Goal: Task Accomplishment & Management: Complete application form

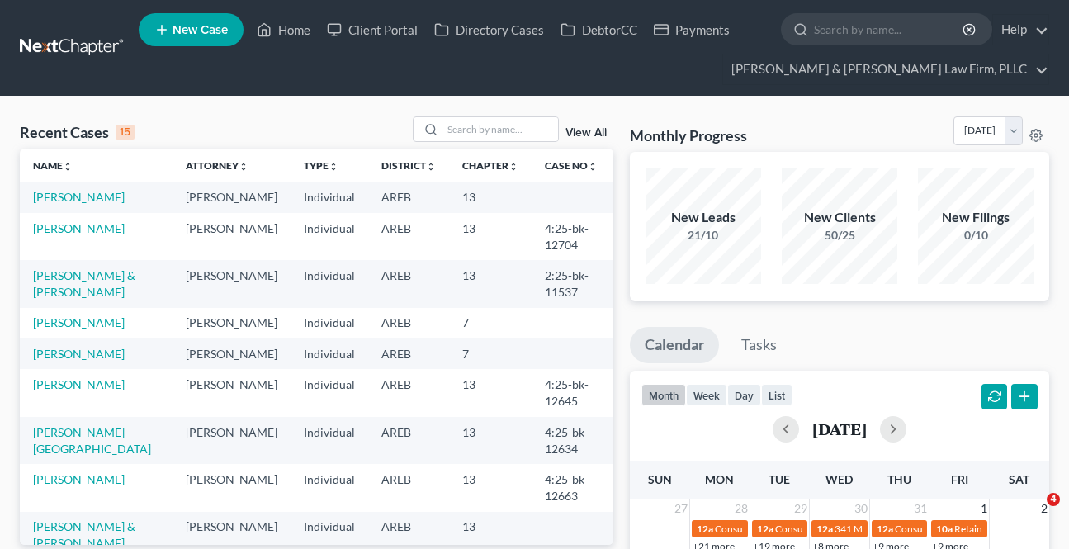
drag, startPoint x: 0, startPoint y: 0, endPoint x: 90, endPoint y: 244, distance: 259.6
click at [90, 235] on link "[PERSON_NAME]" at bounding box center [79, 228] width 92 height 14
select select "2"
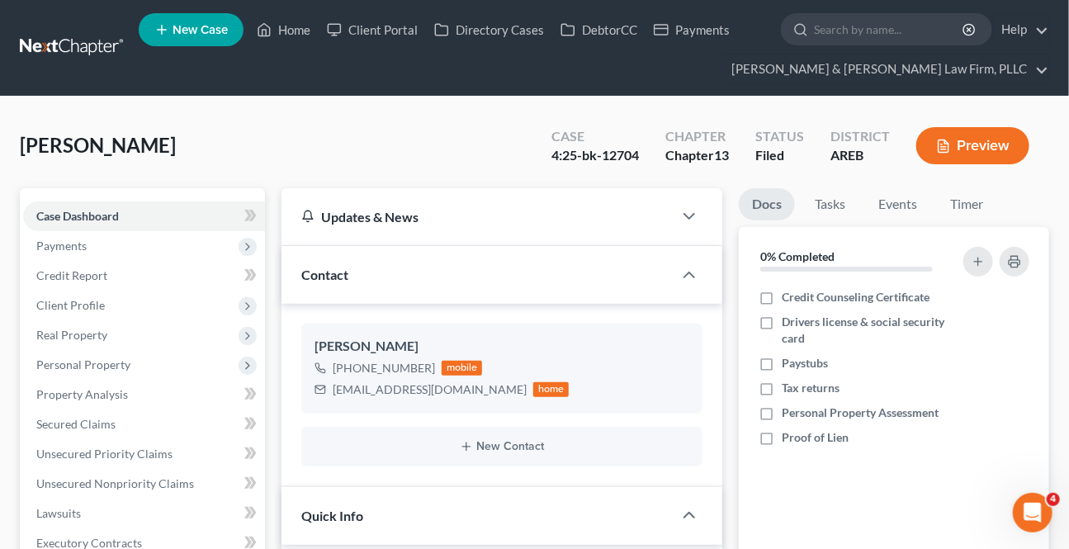
scroll to position [375, 0]
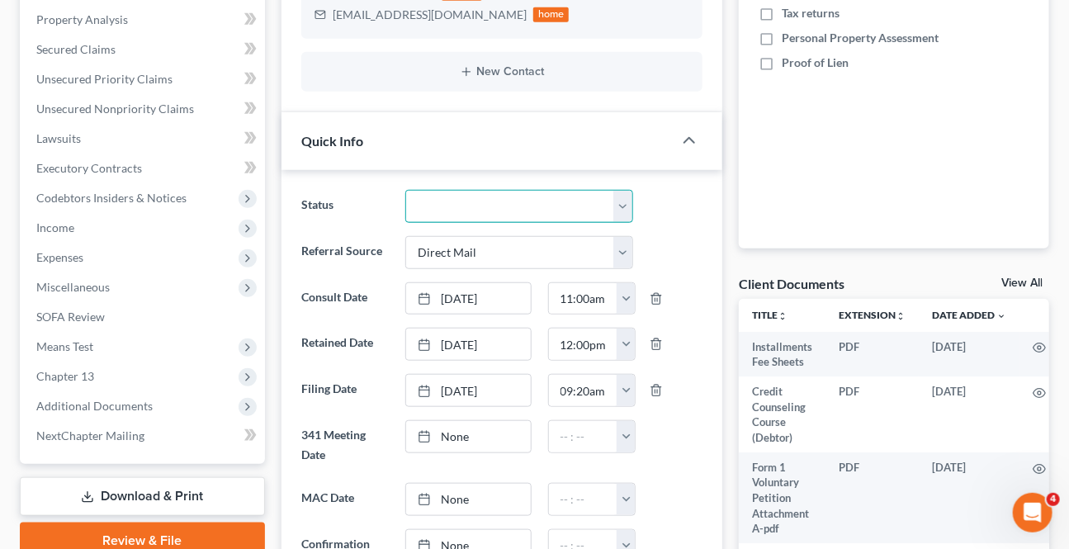
click at [424, 218] on select "Awaiting 341 Chapter 7 - Attended Meeting Confirmed Discharged Dismissed New Co…" at bounding box center [518, 206] width 227 height 33
select select "0"
click at [405, 190] on select "Awaiting 341 Chapter 7 - Attended Meeting Confirmed Discharged Dismissed New Co…" at bounding box center [518, 206] width 227 height 33
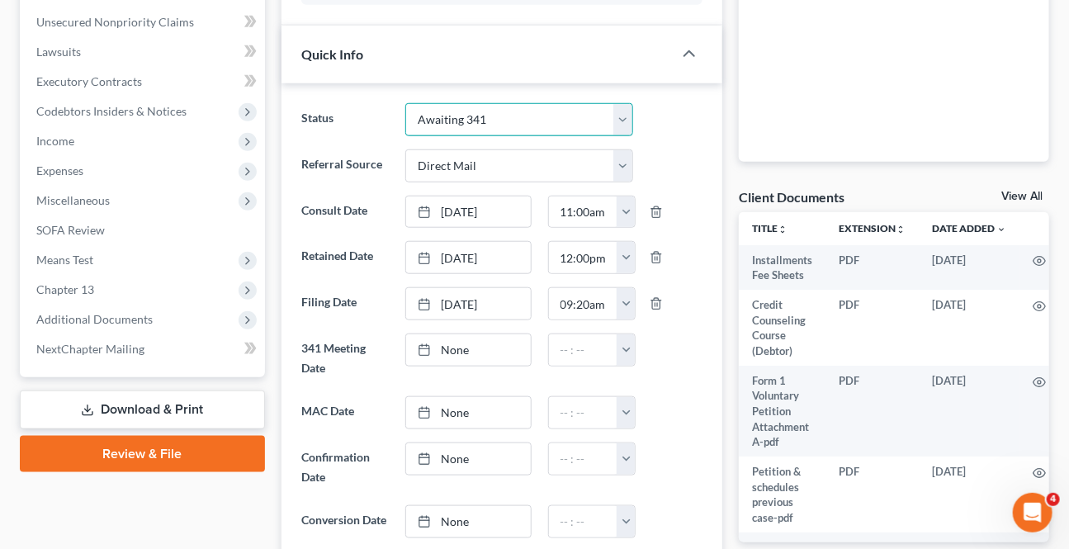
scroll to position [74, 0]
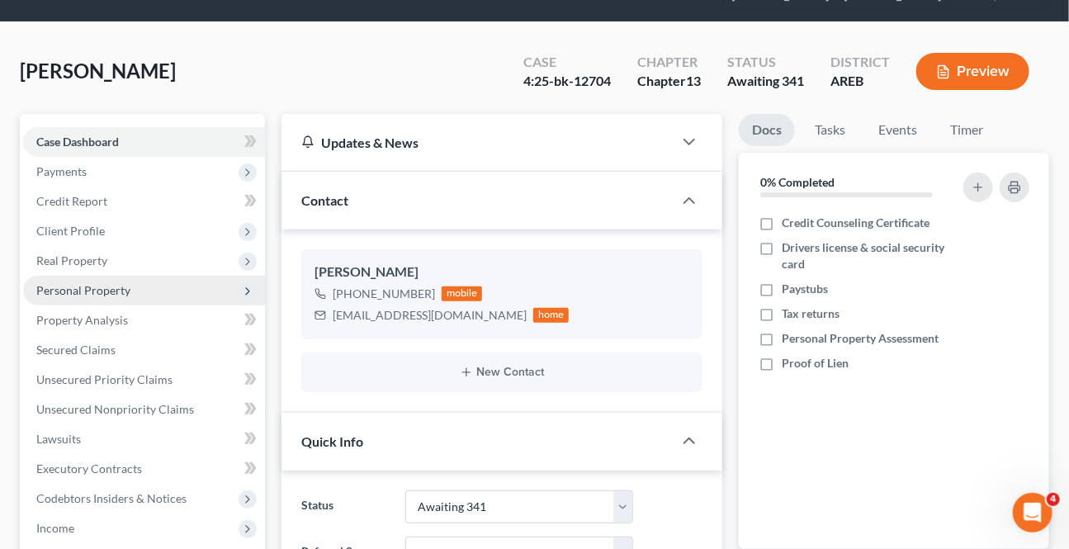
click at [70, 297] on span "Personal Property" at bounding box center [144, 291] width 242 height 30
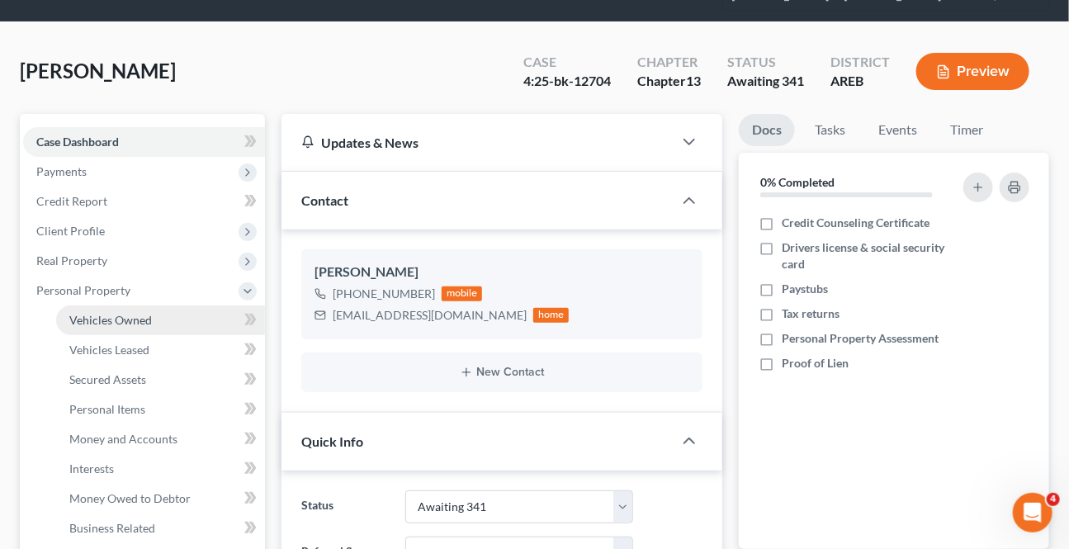
click at [121, 313] on span "Vehicles Owned" at bounding box center [110, 320] width 83 height 14
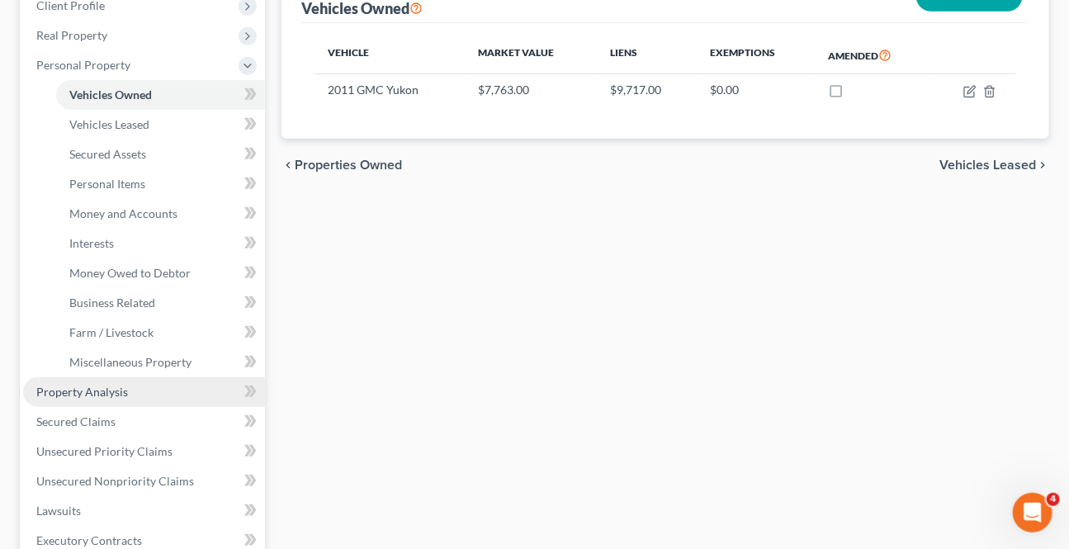
click at [97, 386] on span "Property Analysis" at bounding box center [82, 392] width 92 height 14
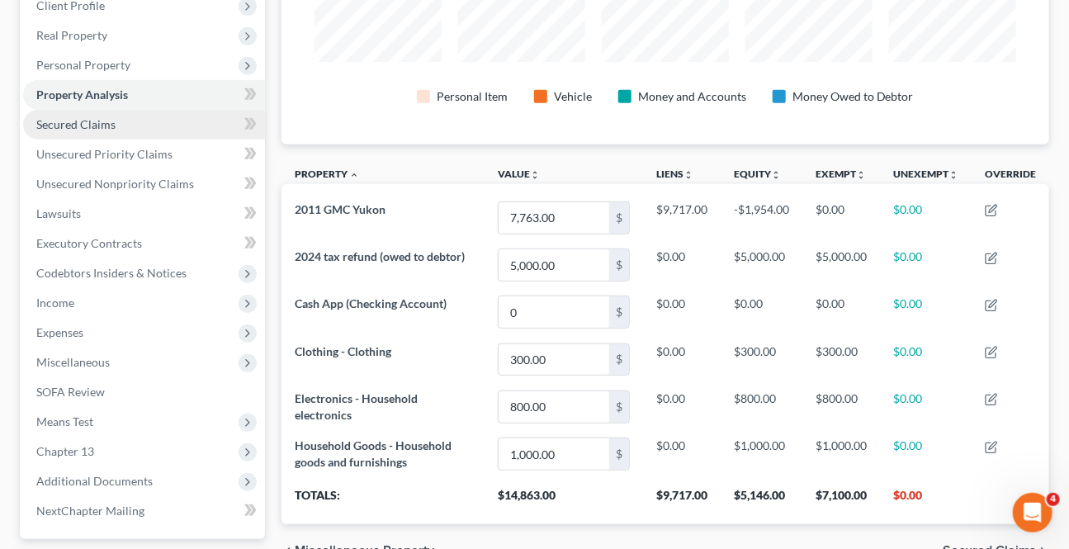
click at [82, 126] on span "Secured Claims" at bounding box center [75, 124] width 79 height 14
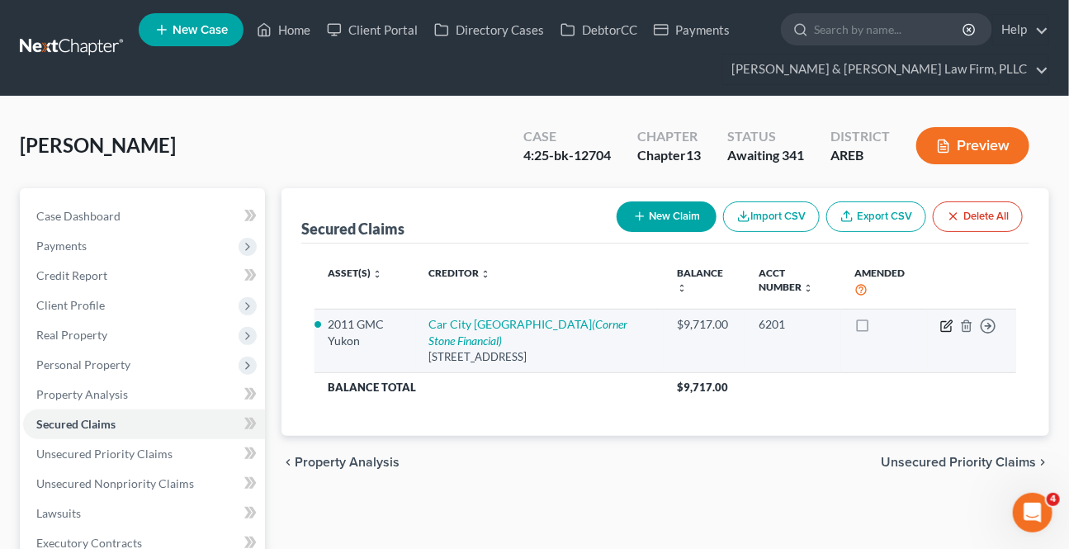
click at [945, 321] on icon "button" at bounding box center [946, 326] width 10 height 10
select select "2"
select select "5"
select select "2"
select select "0"
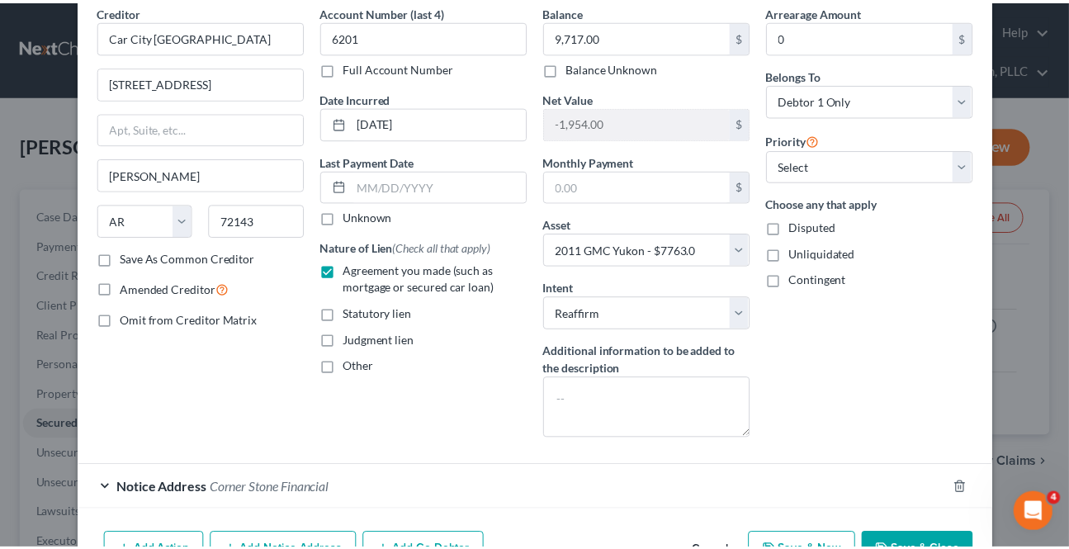
scroll to position [138, 0]
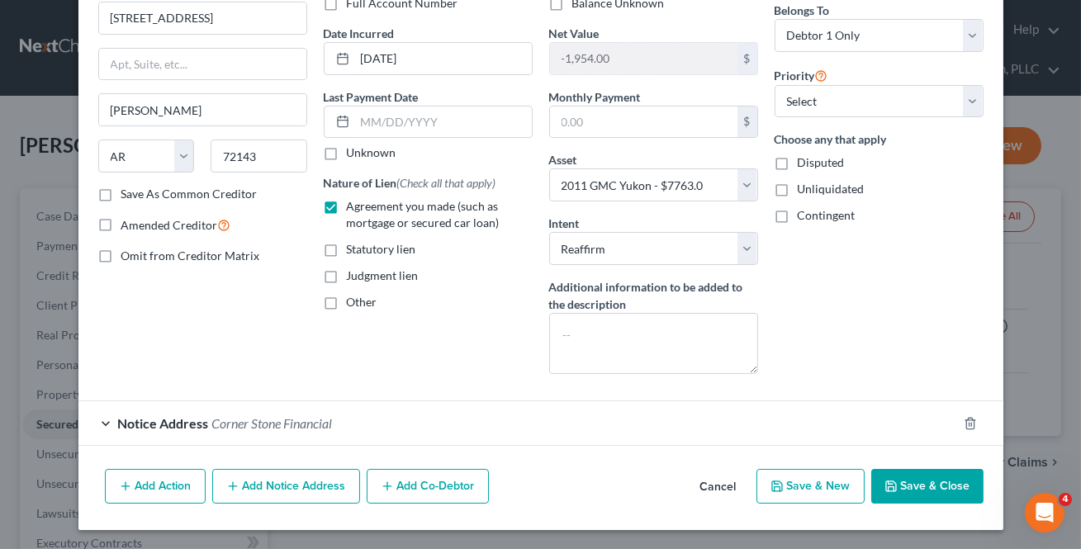
click at [722, 489] on button "Cancel" at bounding box center [718, 487] width 63 height 33
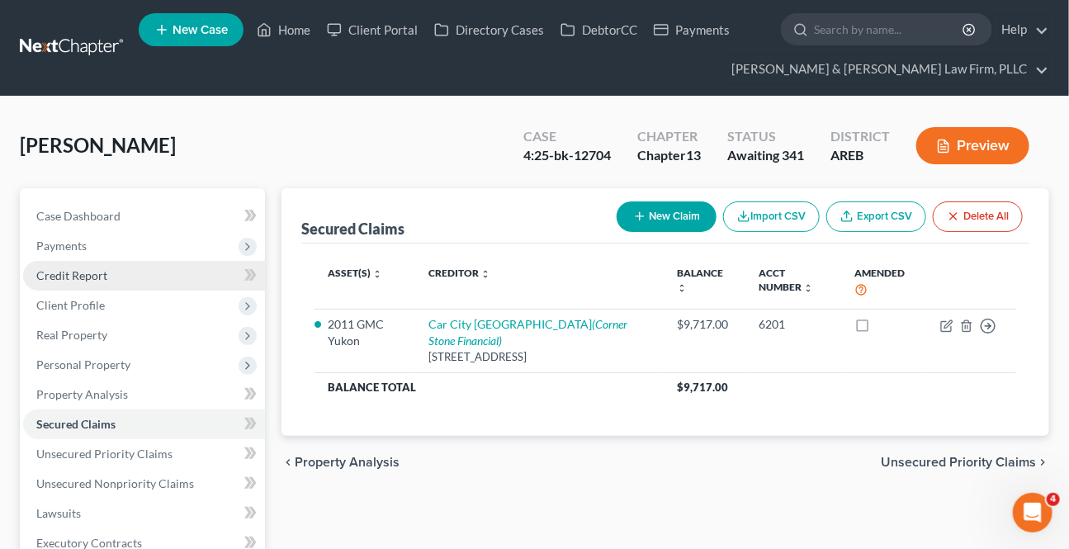
click at [97, 268] on span "Credit Report" at bounding box center [71, 275] width 71 height 14
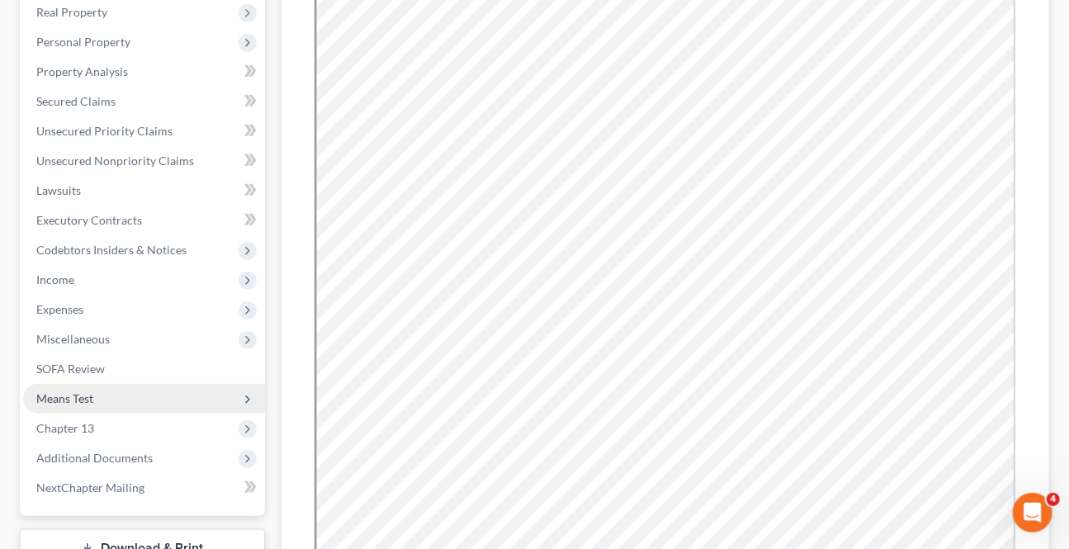
scroll to position [375, 0]
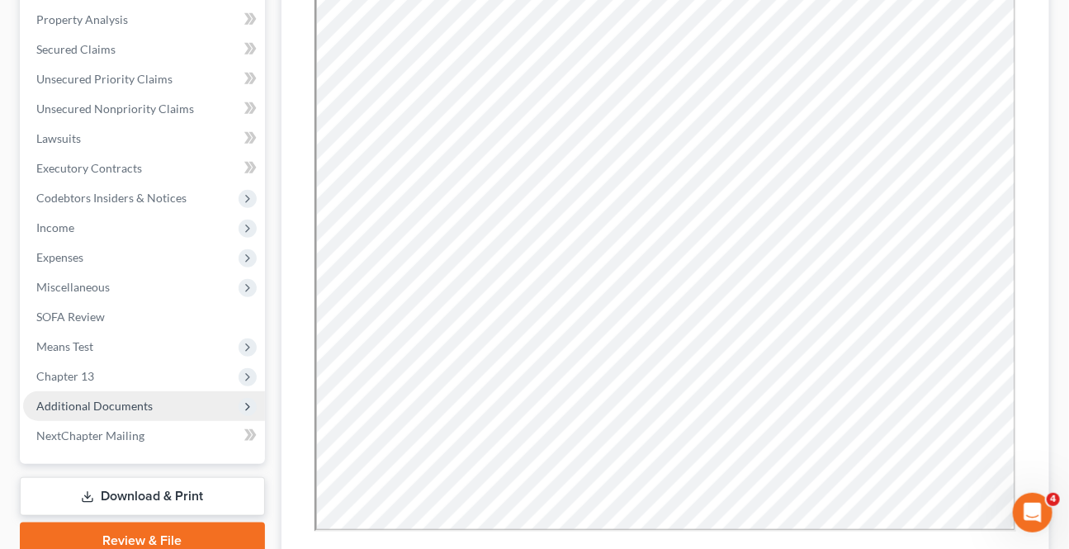
click at [83, 401] on span "Additional Documents" at bounding box center [94, 406] width 116 height 14
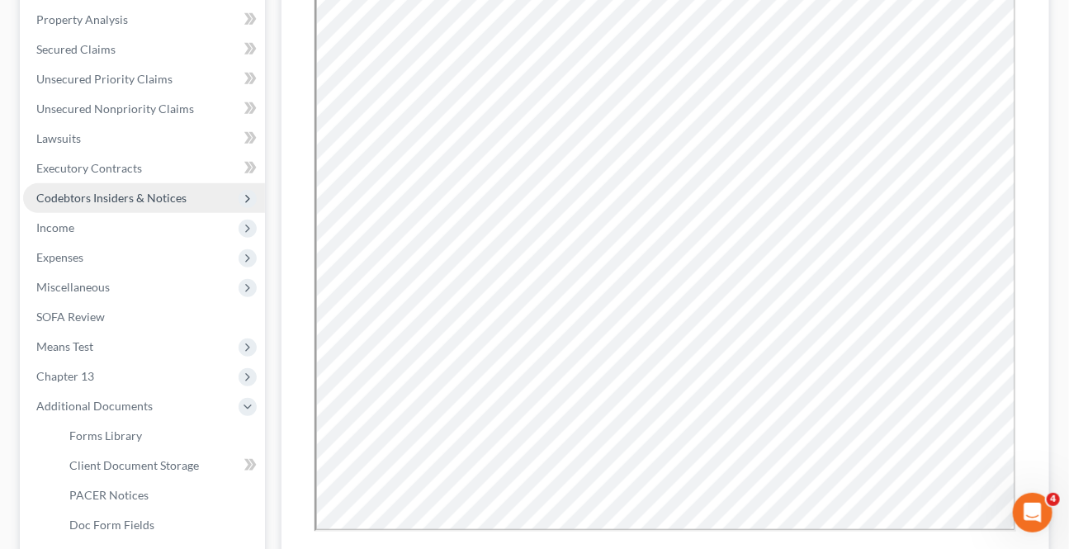
click at [76, 191] on span "Codebtors Insiders & Notices" at bounding box center [111, 198] width 150 height 14
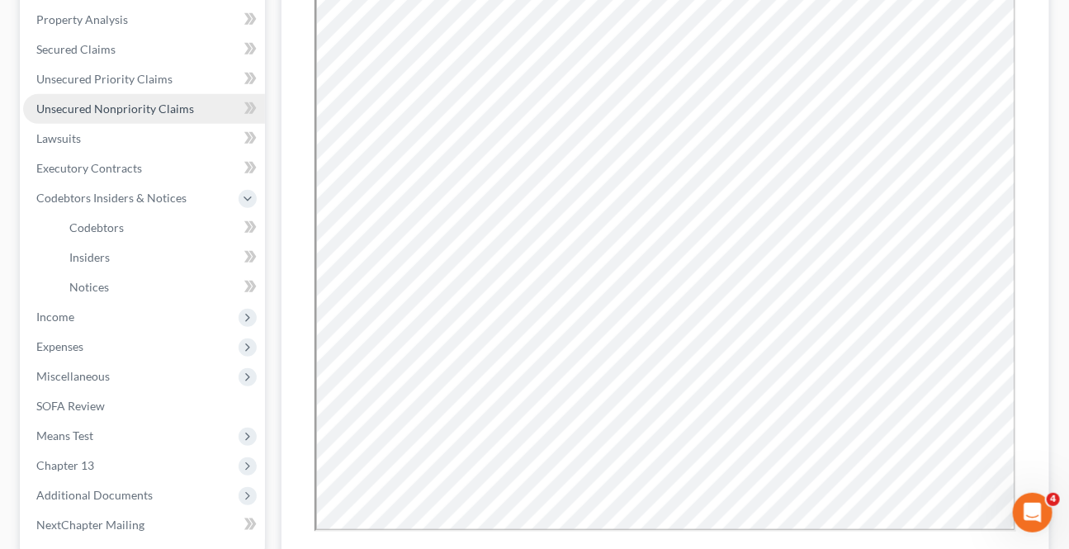
click at [89, 102] on span "Unsecured Nonpriority Claims" at bounding box center [115, 109] width 158 height 14
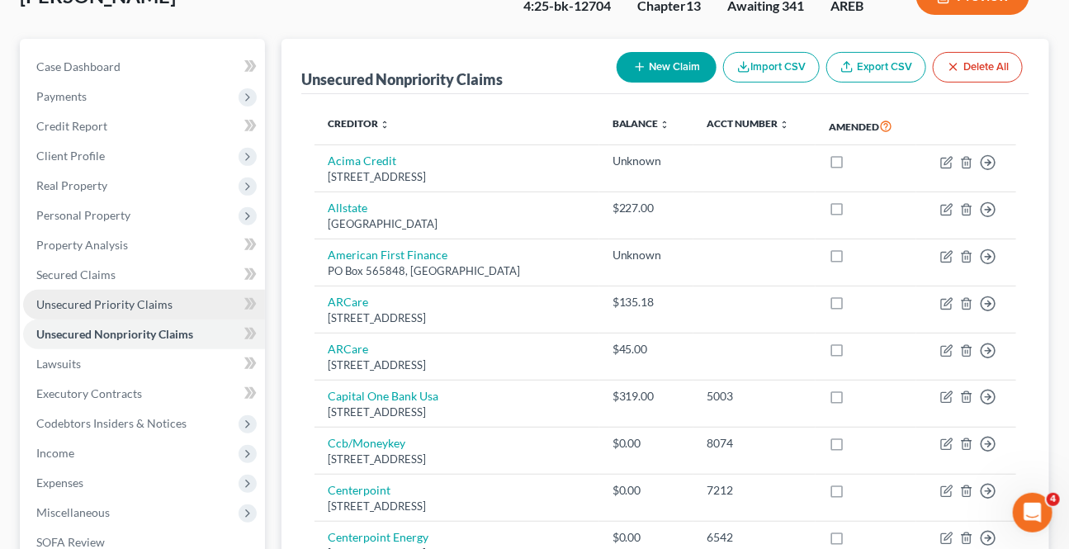
click at [140, 309] on link "Unsecured Priority Claims" at bounding box center [144, 305] width 242 height 30
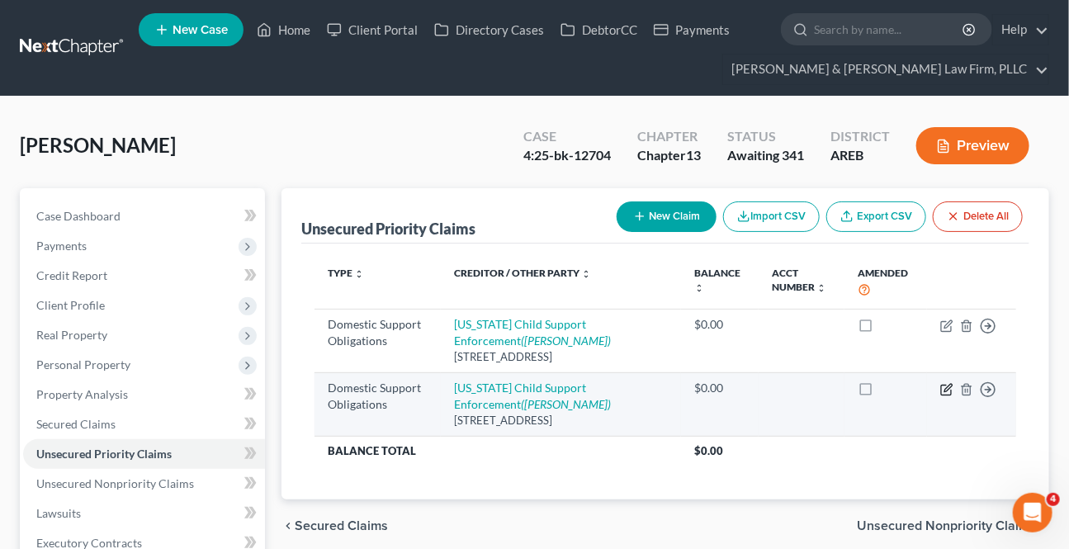
click at [943, 395] on icon "button" at bounding box center [946, 389] width 13 height 13
select select "2"
select select "0"
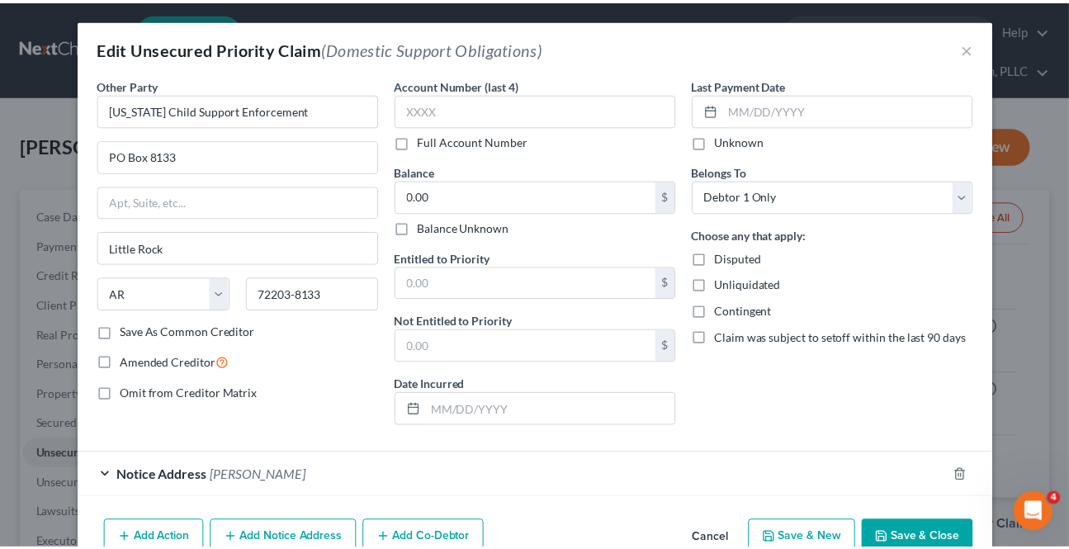
scroll to position [86, 0]
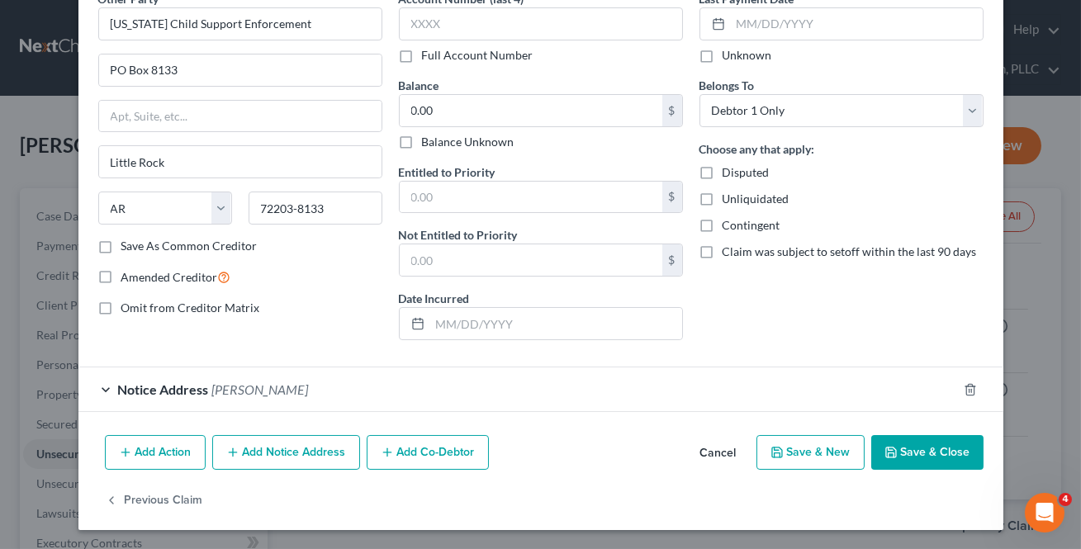
click at [712, 440] on button "Cancel" at bounding box center [718, 453] width 63 height 33
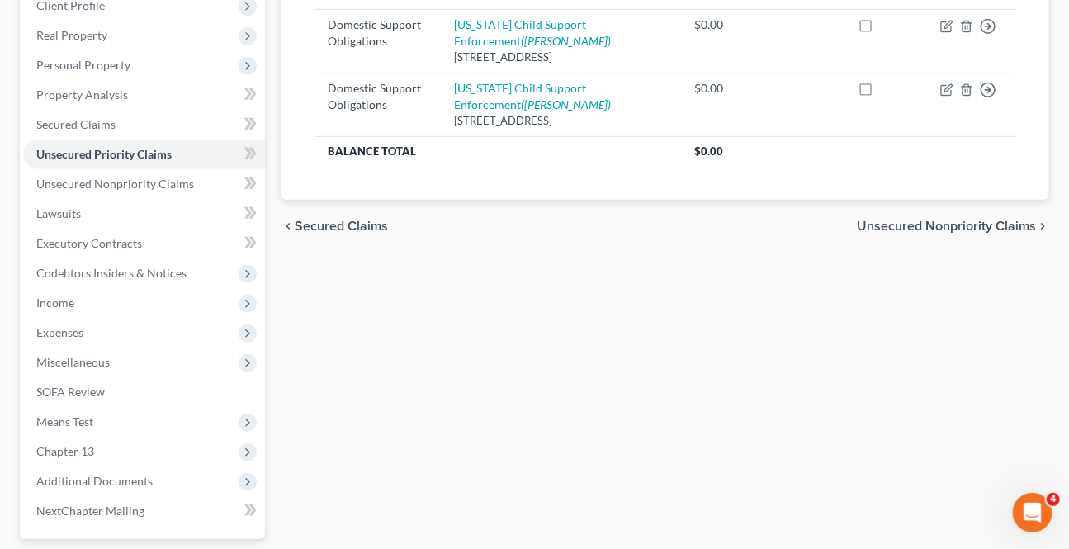
click at [368, 233] on span "Secured Claims" at bounding box center [341, 226] width 93 height 13
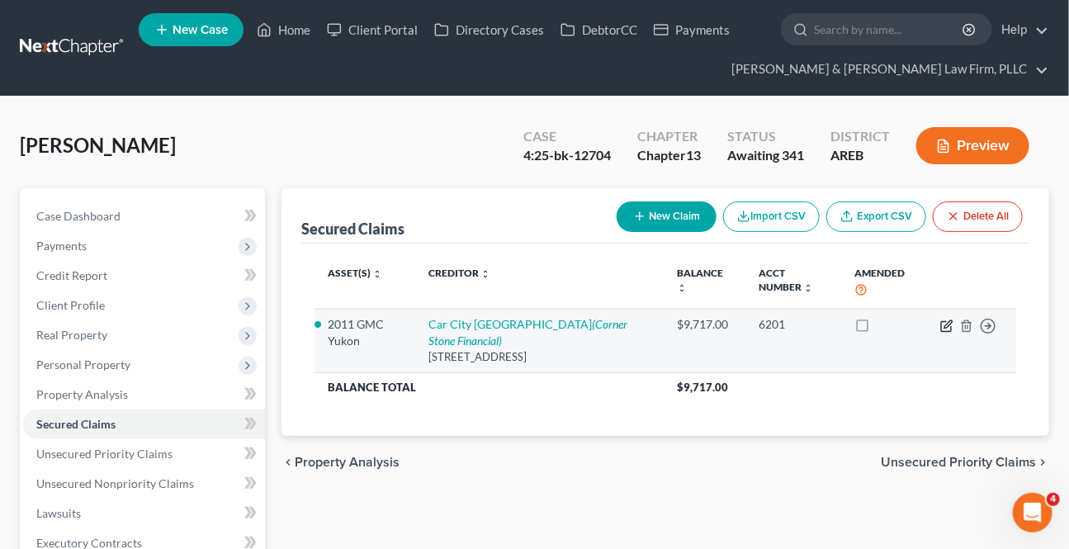
click at [941, 321] on icon "button" at bounding box center [946, 326] width 10 height 10
select select "2"
select select "5"
select select "2"
select select "0"
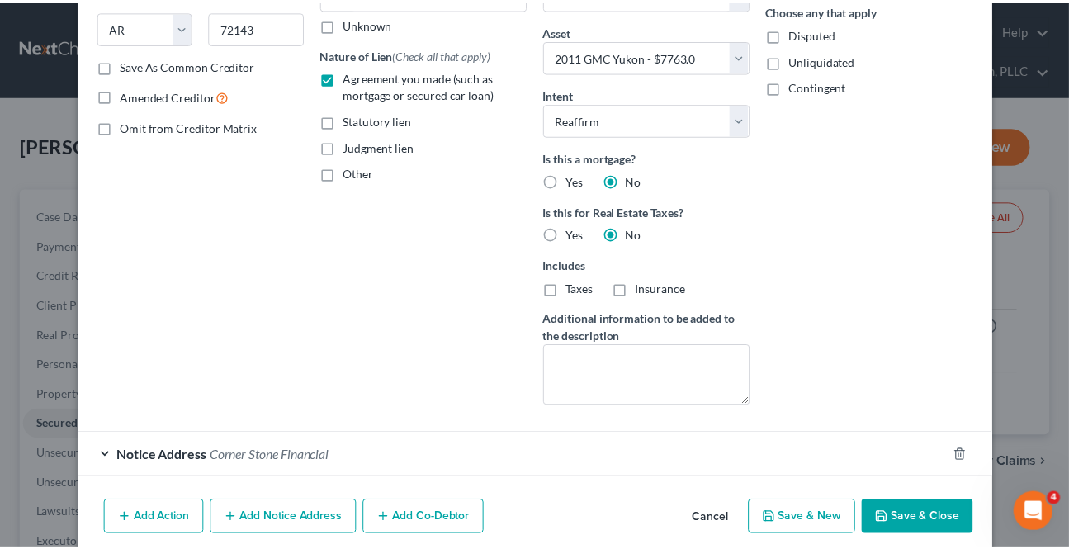
scroll to position [298, 0]
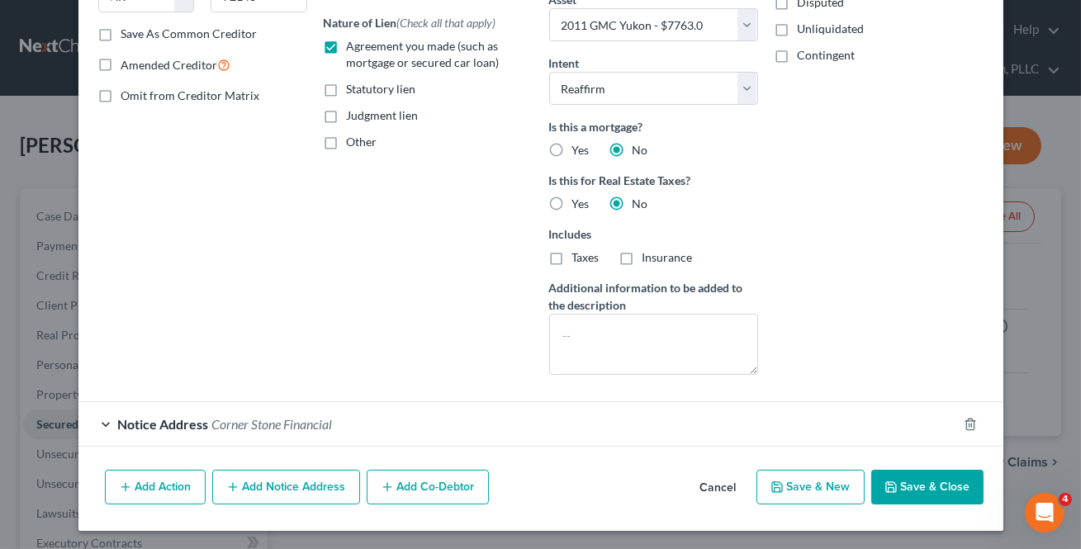
click at [906, 485] on button "Save & Close" at bounding box center [927, 487] width 112 height 35
select select
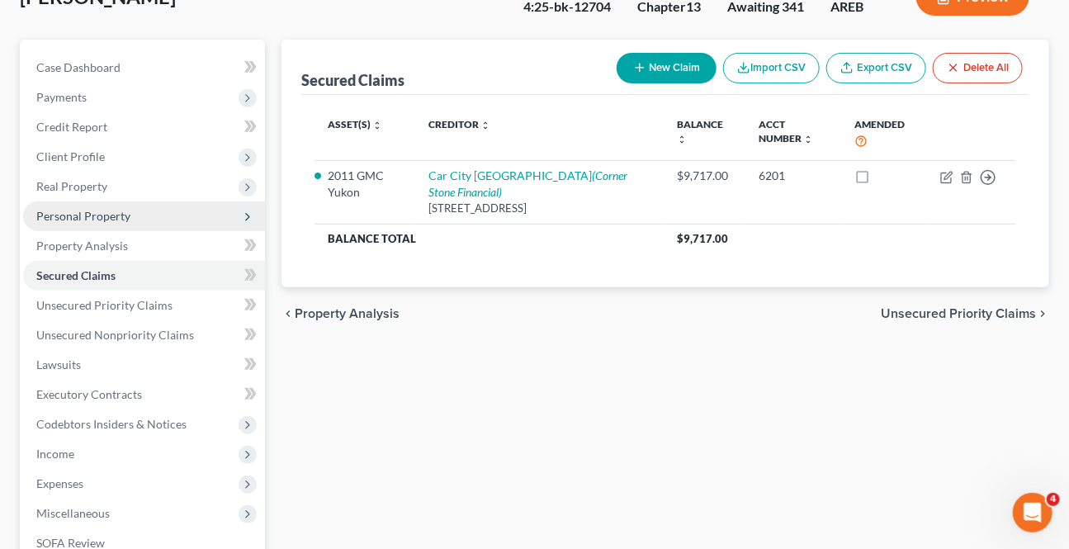
scroll to position [149, 0]
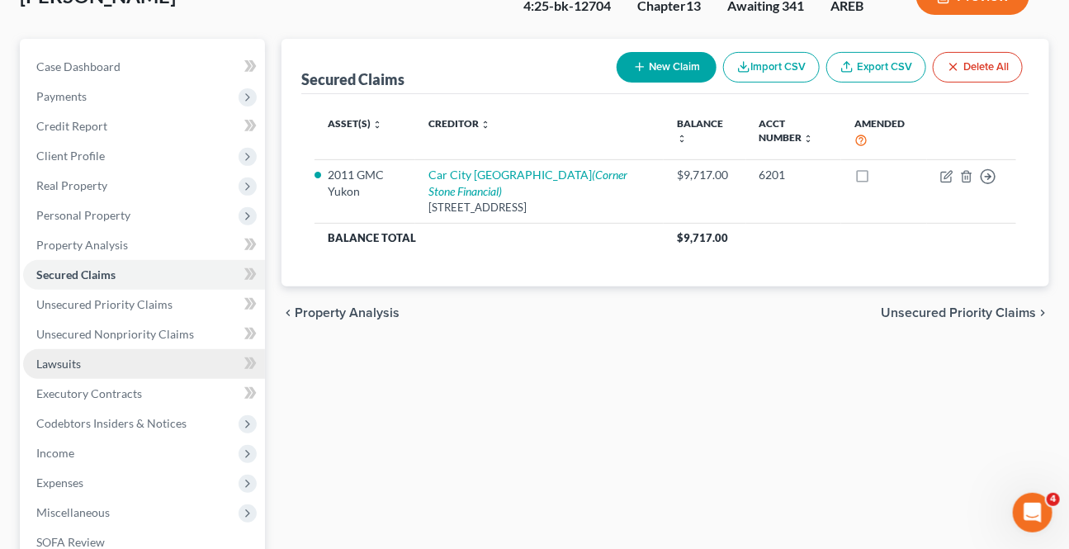
click at [60, 373] on link "Lawsuits" at bounding box center [144, 364] width 242 height 30
